Goal: Task Accomplishment & Management: Use online tool/utility

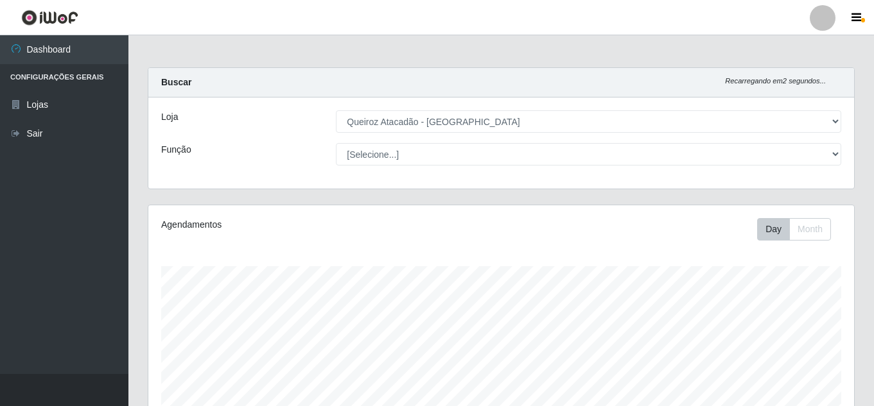
select select "462"
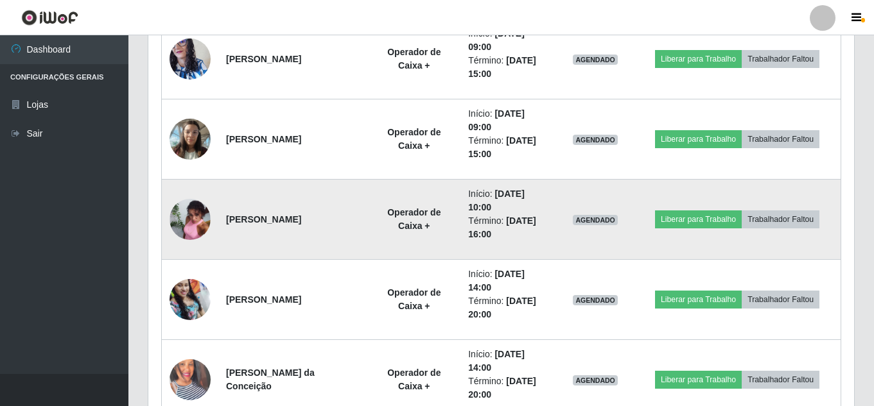
scroll to position [651, 0]
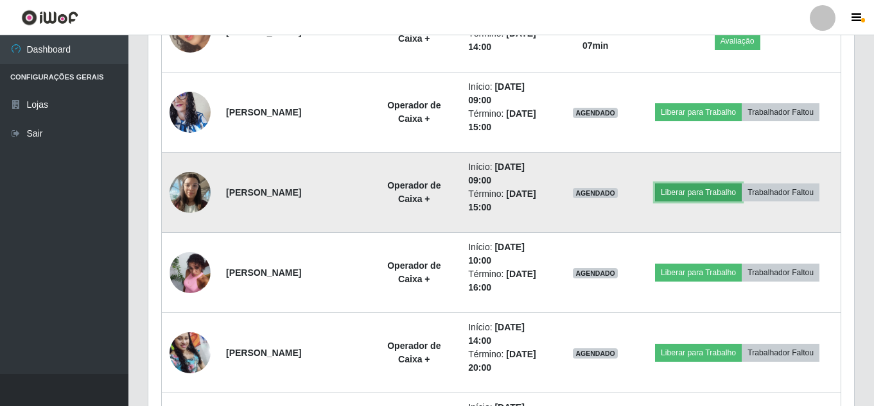
click at [685, 193] on button "Liberar para Trabalho" at bounding box center [698, 193] width 87 height 18
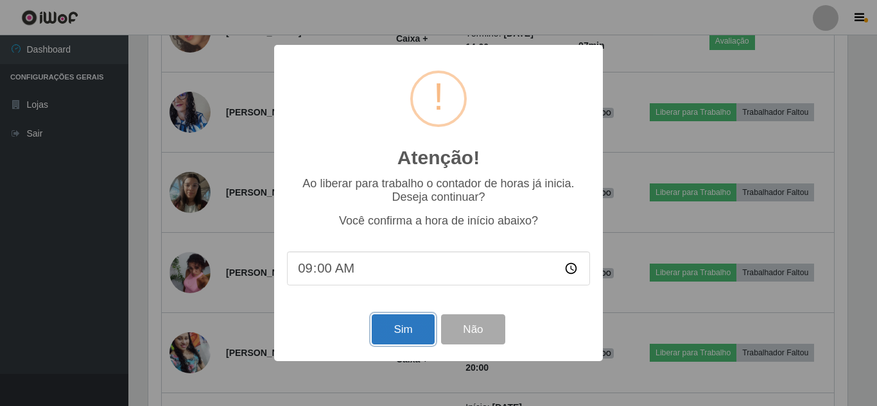
click at [403, 329] on button "Sim" at bounding box center [403, 330] width 62 height 30
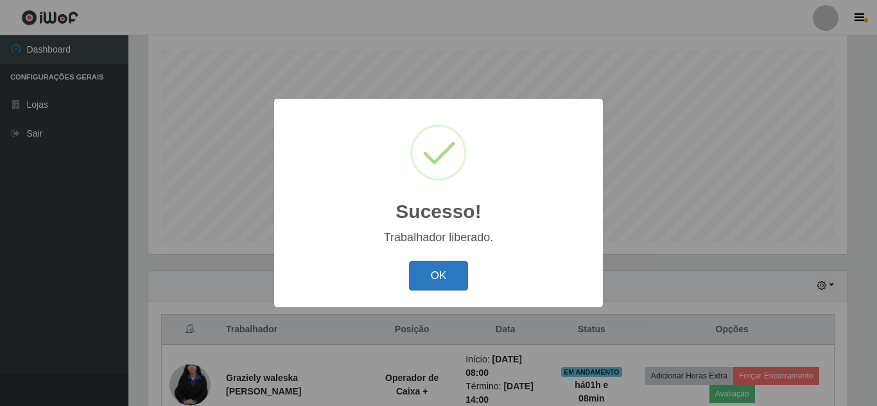
click at [458, 279] on button "OK" at bounding box center [439, 276] width 60 height 30
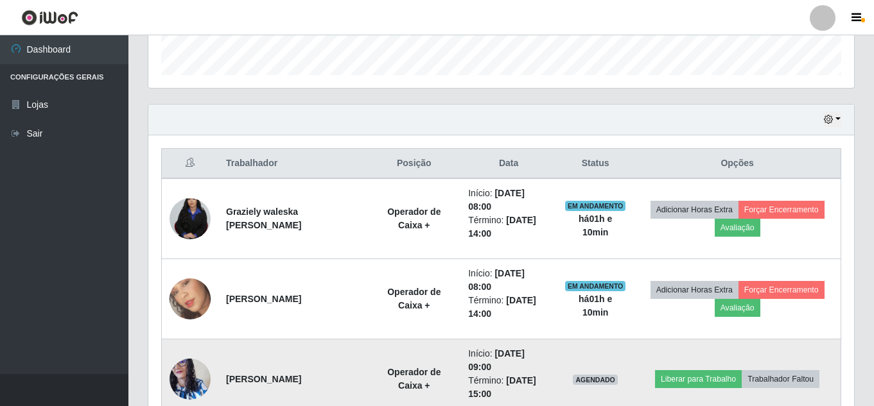
scroll to position [346, 0]
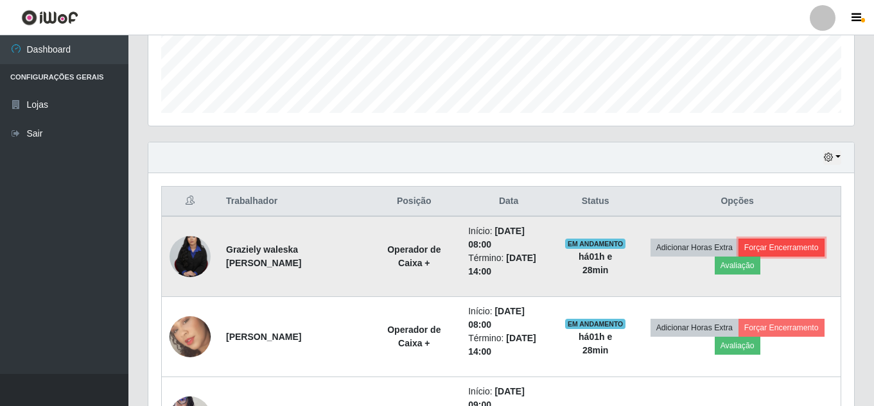
click at [780, 247] on button "Forçar Encerramento" at bounding box center [781, 248] width 86 height 18
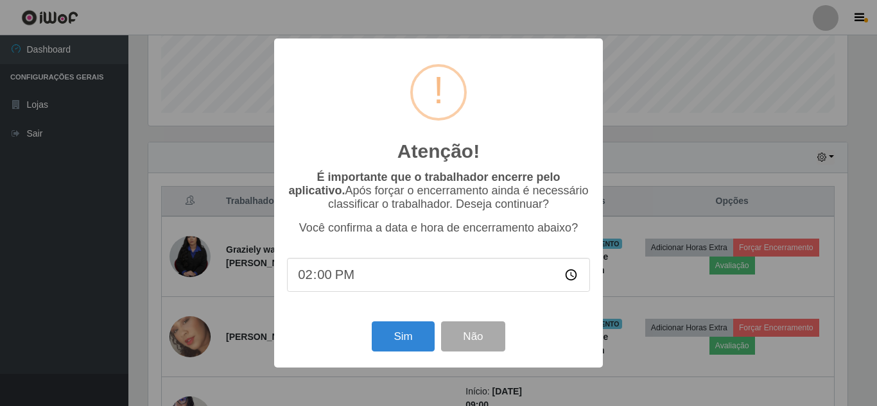
click at [339, 279] on input "14:00" at bounding box center [438, 275] width 303 height 34
click at [324, 283] on input "14:00" at bounding box center [438, 275] width 303 height 34
click at [307, 279] on input "time" at bounding box center [438, 275] width 303 height 34
type input "09:14"
click at [390, 345] on button "Sim" at bounding box center [403, 337] width 62 height 30
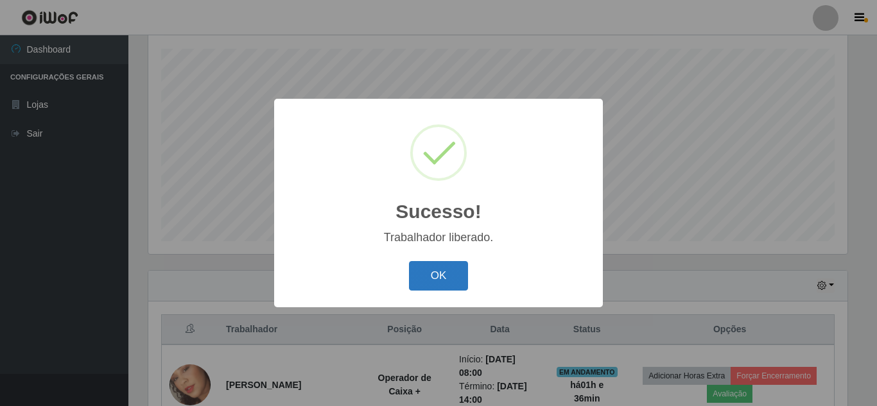
click at [443, 279] on button "OK" at bounding box center [439, 276] width 60 height 30
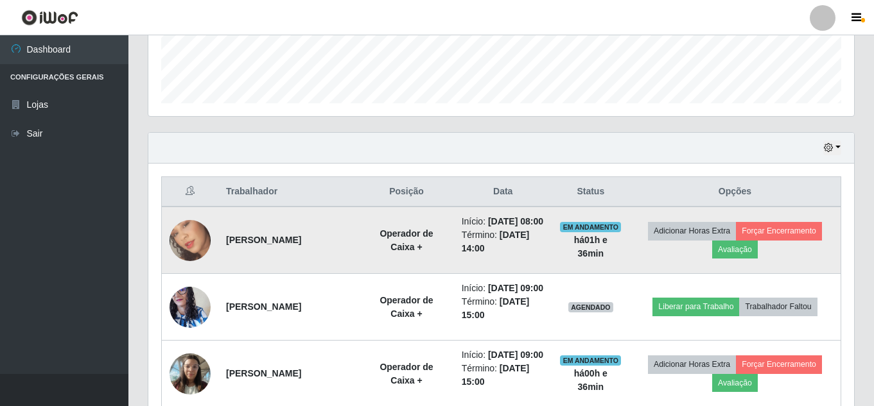
scroll to position [378, 0]
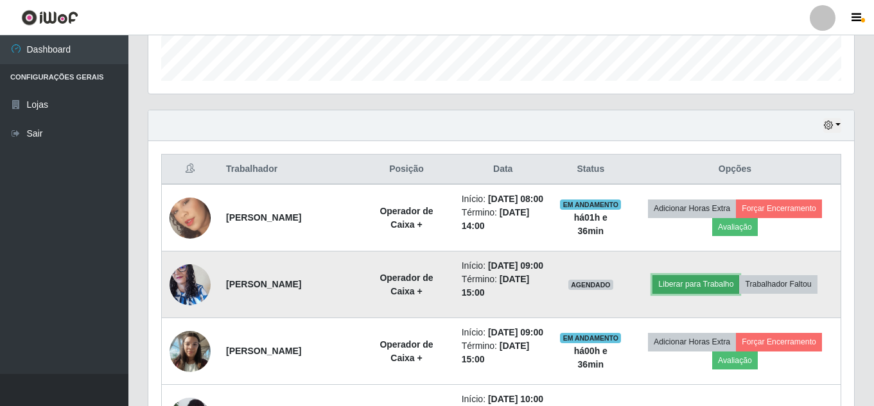
click at [712, 293] on button "Liberar para Trabalho" at bounding box center [695, 284] width 87 height 18
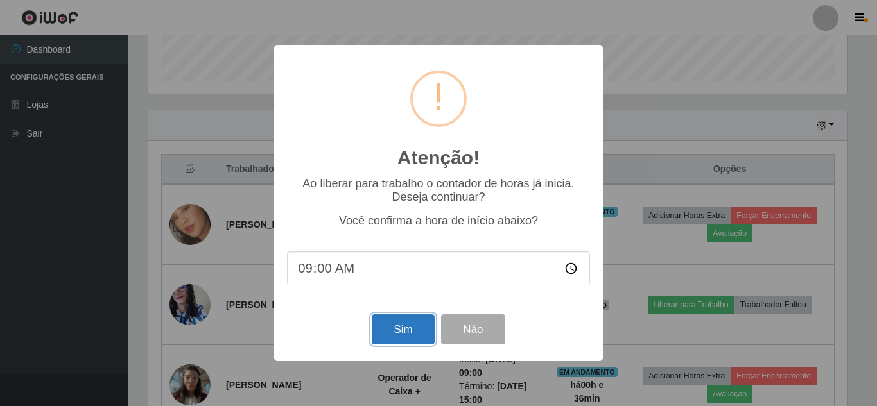
click at [403, 334] on button "Sim" at bounding box center [403, 330] width 62 height 30
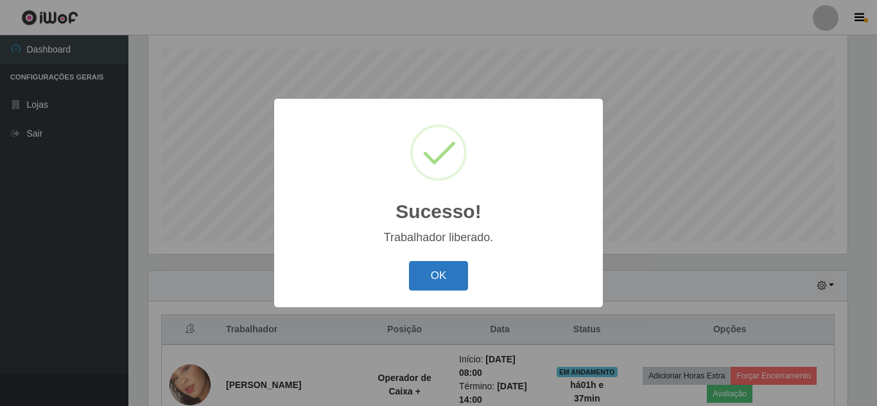
click at [447, 273] on button "OK" at bounding box center [439, 276] width 60 height 30
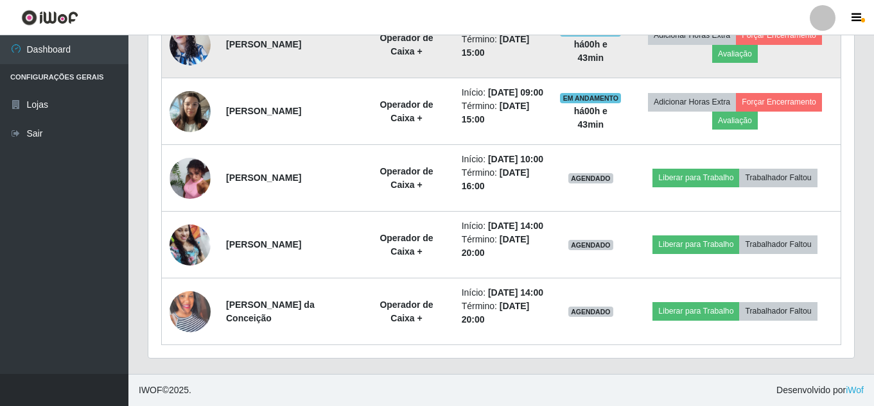
scroll to position [699, 0]
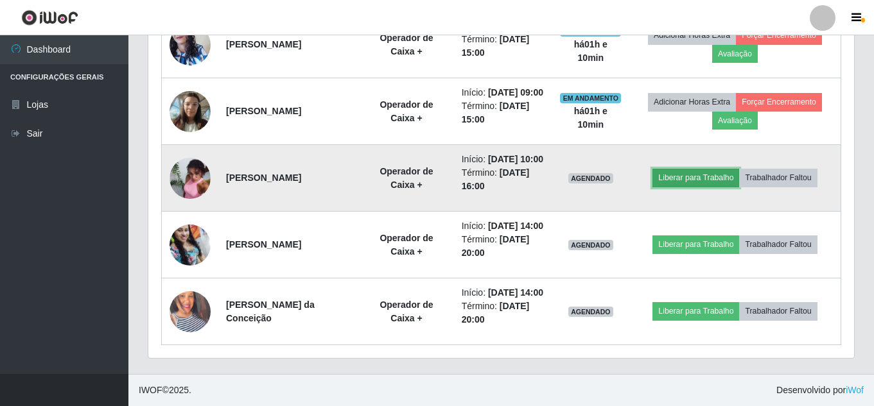
click at [700, 169] on button "Liberar para Trabalho" at bounding box center [695, 178] width 87 height 18
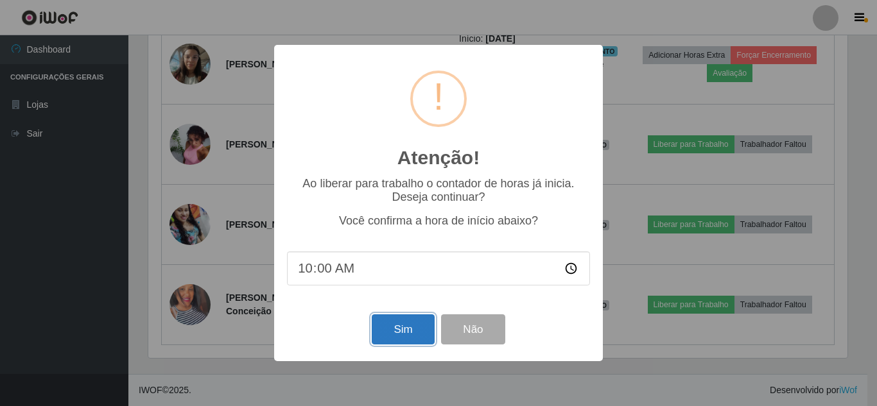
click at [408, 338] on button "Sim" at bounding box center [403, 330] width 62 height 30
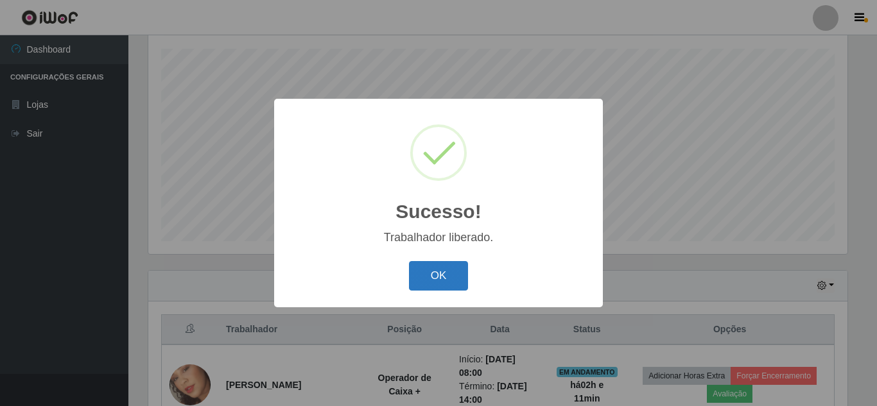
click at [456, 280] on button "OK" at bounding box center [439, 276] width 60 height 30
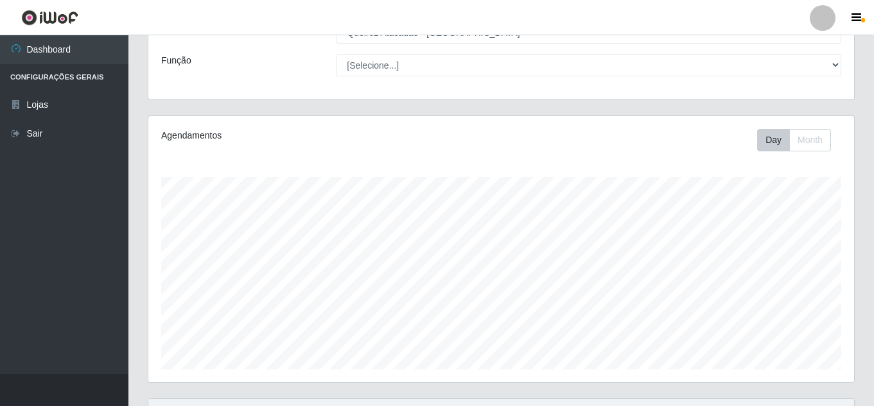
scroll to position [0, 0]
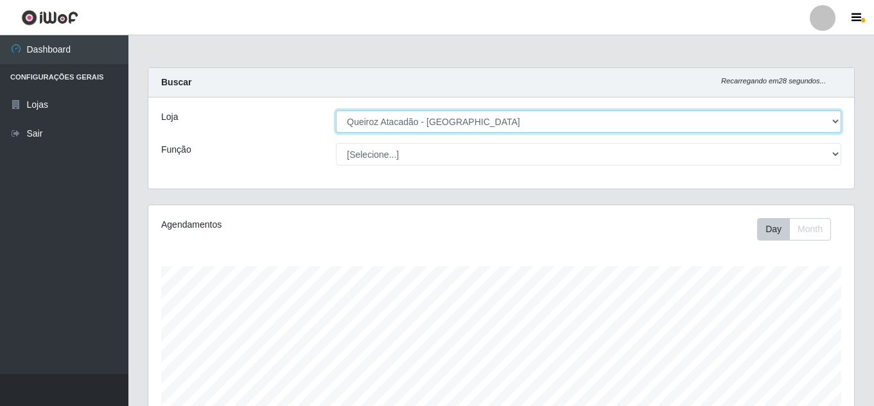
click at [524, 121] on select "[Selecione...] Queiroz [GEOGRAPHIC_DATA] - [GEOGRAPHIC_DATA]" at bounding box center [588, 121] width 505 height 22
click at [336, 110] on select "[Selecione...] Queiroz [GEOGRAPHIC_DATA] - [GEOGRAPHIC_DATA]" at bounding box center [588, 121] width 505 height 22
